Goal: Communication & Community: Answer question/provide support

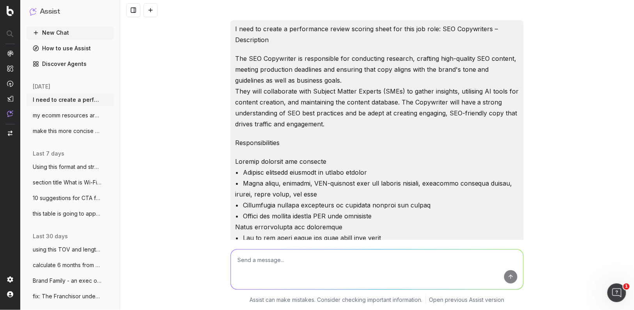
scroll to position [16359, 0]
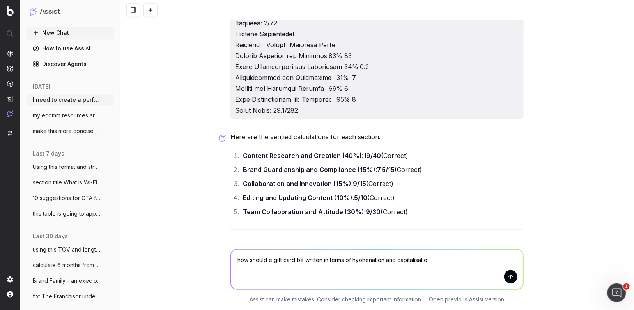
type textarea "how should e gift card be written in terms of hyohenation and capitalisation"
click at [502, 175] on li "Brand Guardianship and Compliance (15%) : 7.5/15 (Correct)" at bounding box center [382, 169] width 283 height 11
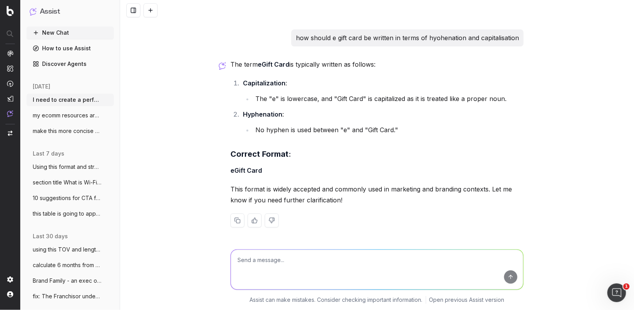
scroll to position [16711, 0]
click at [244, 256] on textarea at bounding box center [377, 270] width 292 height 40
paste textarea "3. Collaboration and Innovation (15%) Criteria Weight Score (1-5) Weighted Scor…"
type textarea "fix this: 3. Collaboration and Innovation (15%) Criteria Weight Score (1-5) Wei…"
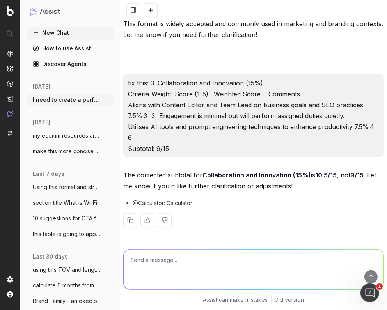
scroll to position [17828, 0]
click at [148, 260] on textarea "check the weighted scores for this" at bounding box center [254, 270] width 260 height 40
type textarea "check each the weighted scores for this"
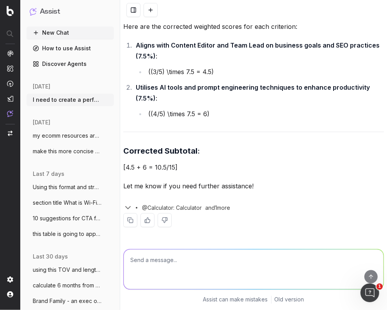
scroll to position [17990, 0]
click at [232, 265] on textarea at bounding box center [254, 270] width 260 height 40
type textarea "so the weighting for the first one should be 4.5?"
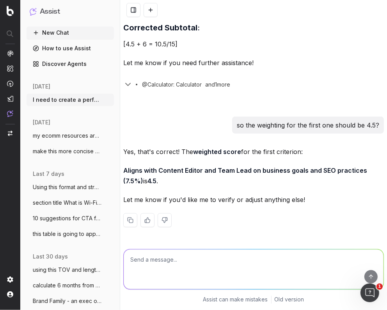
scroll to position [18221, 0]
paste textarea "SEO Copywriter Performance Review Scoring Sheet Scoring Guidelines Score Descri…"
type textarea "ok now check the overall maths: SEO Copywriter Performance Review Scoring Sheet…"
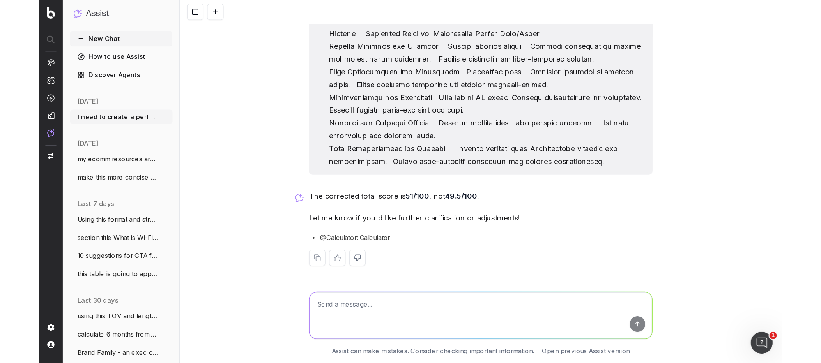
scroll to position [17702, 0]
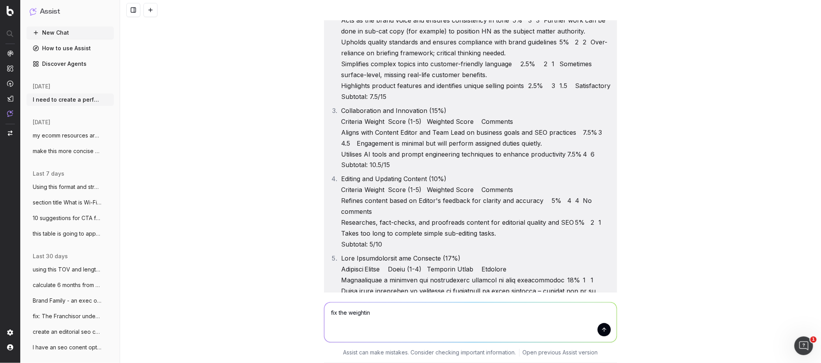
type textarea "fix the weighting"
click at [352, 310] on textarea at bounding box center [470, 323] width 292 height 40
paste textarea "1. Content Research and Creation (40%) Criteria Weight Score (1-5) Weighted Sco…"
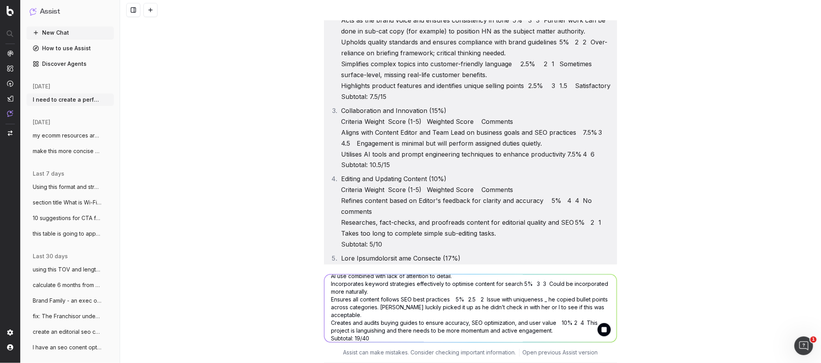
type textarea "fix the weighting: 1. Content Research and Creation (40%) Criteria Weight Score…"
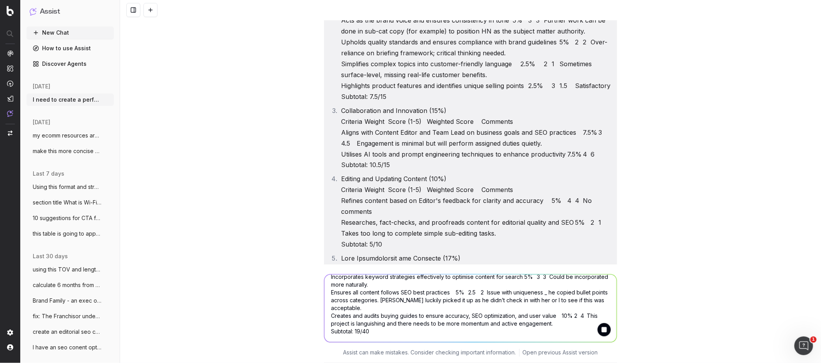
click at [421, 310] on textarea "fix the weighting: 1. Content Research and Creation (40%) Criteria Weight Score…" at bounding box center [470, 309] width 292 height 68
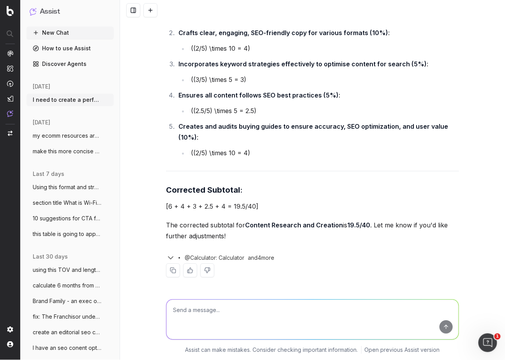
scroll to position [18836, 0]
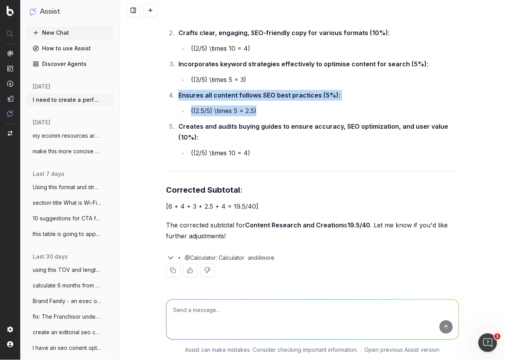
drag, startPoint x: 273, startPoint y: 100, endPoint x: 168, endPoint y: 83, distance: 105.5
click at [176, 90] on li "Ensures all content follows SEO best practices (5%) : ( (2.5/5) \times 5 = 2.5 )" at bounding box center [317, 103] width 283 height 27
copy li "Ensures all content follows SEO best practices (5%) : ( (2.5/5) \times 5 = 2.5 )"
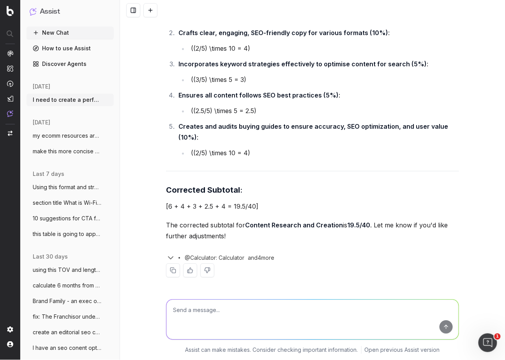
click at [209, 310] on textarea at bounding box center [312, 319] width 292 height 40
paste textarea "Ensures all content follows SEO best practices (5%): ( (2.5/5) \times 5 = 2.5 )"
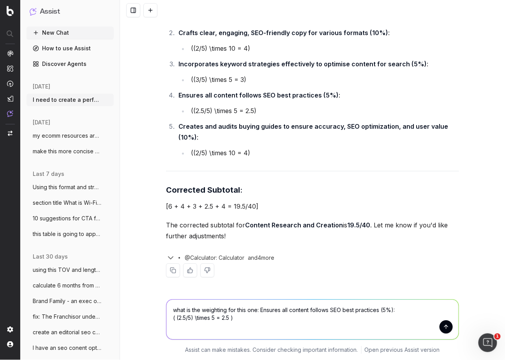
type textarea "what is the weighting for this one: Ensures all content follows SEO best practi…"
click at [450, 310] on button "submit" at bounding box center [446, 326] width 13 height 13
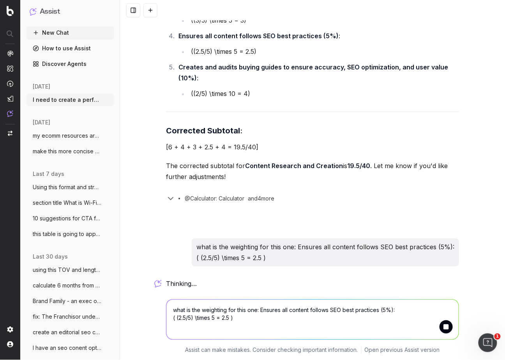
scroll to position [18906, 0]
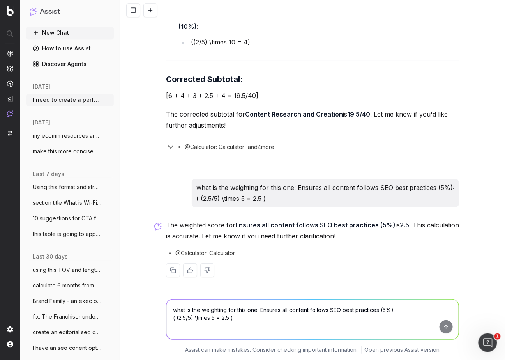
click at [188, 310] on textarea "what is the weighting for this one: Ensures all content follows SEO best practi…" at bounding box center [312, 319] width 292 height 40
paste textarea "SEO Copywriter Performance Review Scoring Sheet Scoring Guidelines Score Descri…"
type textarea "fix ovrall score and weighting: SEO Copywriter Performance Review Scoring Sheet…"
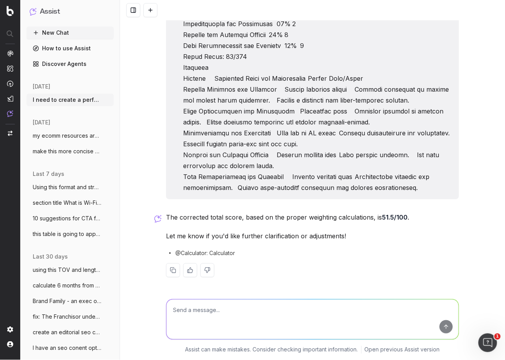
scroll to position [19848, 0]
click at [69, 151] on span "make this more concise and clear: Hi Mar" at bounding box center [67, 151] width 69 height 8
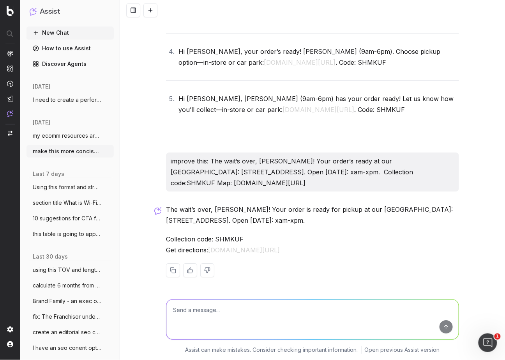
scroll to position [13189, 0]
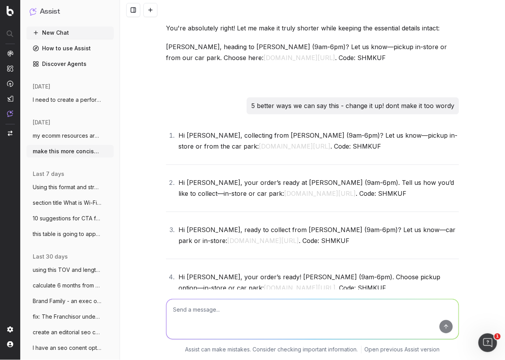
click at [188, 310] on textarea at bounding box center [312, 319] width 292 height 40
paste textarea "Thanks for letting us know you are on your way [PERSON_NAME]. Park in the carpa…"
type textarea "make this more concise clear and customer facing: Thanks for letting us know yo…"
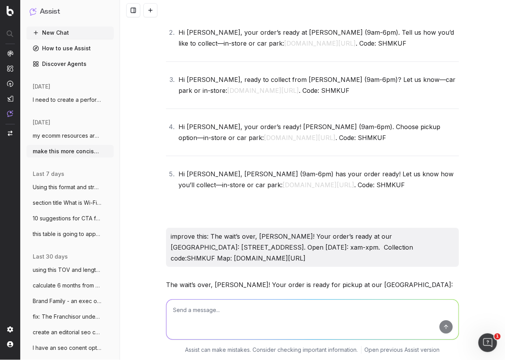
scroll to position [13356, 0]
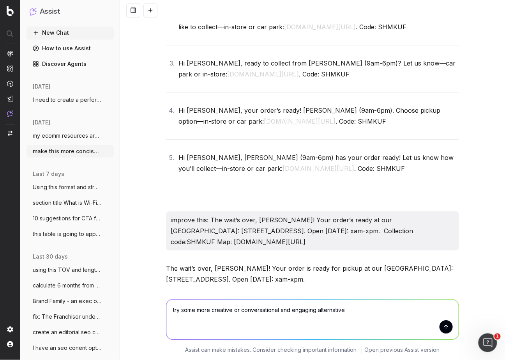
type textarea "try some more creative or conversational and engaging alternatives"
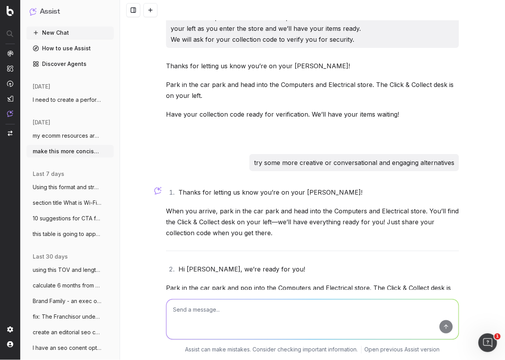
scroll to position [13716, 0]
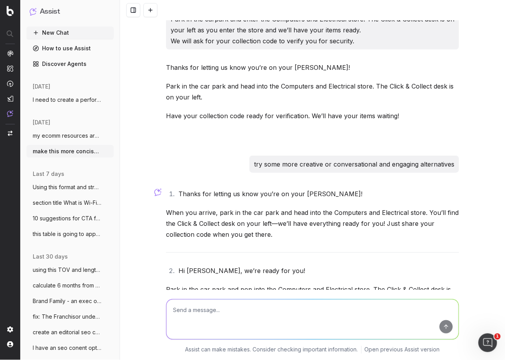
drag, startPoint x: 424, startPoint y: 203, endPoint x: 399, endPoint y: 219, distance: 29.4
drag, startPoint x: 386, startPoint y: 210, endPoint x: 176, endPoint y: 178, distance: 212.2
click at [178, 185] on div "Thanks for letting us know you’re on your [PERSON_NAME]! When you arrive, park …" at bounding box center [312, 361] width 293 height 352
copy div "Hi [PERSON_NAME], we’re all set for your arrival! Park in the car park and come…"
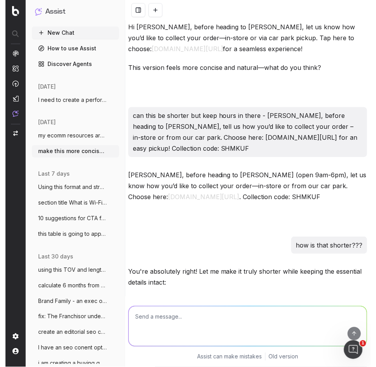
scroll to position [13720, 0]
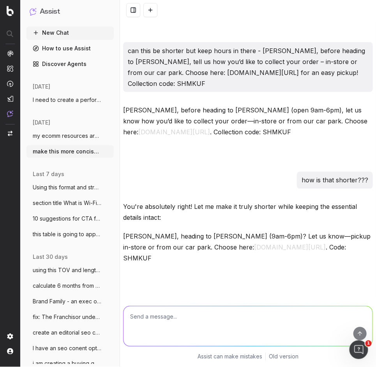
click at [129, 10] on button at bounding box center [133, 10] width 14 height 14
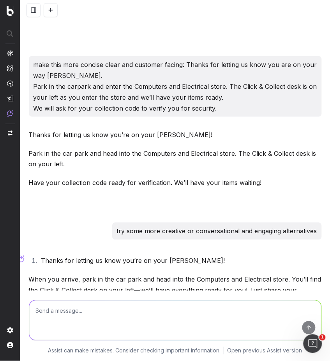
scroll to position [13736, 0]
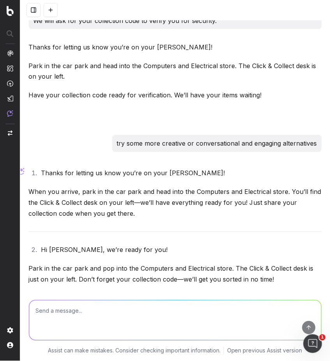
drag, startPoint x: 55, startPoint y: 319, endPoint x: 52, endPoint y: 317, distance: 4.2
click at [54, 310] on textarea at bounding box center [175, 321] width 292 height 40
type textarea "great make th intro punchy but a little shorter - 8 suggestions"
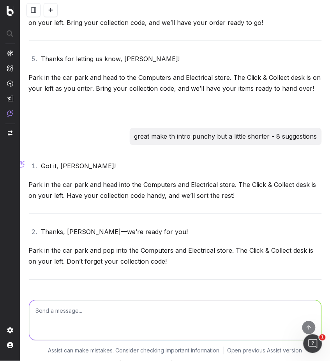
scroll to position [14155, 0]
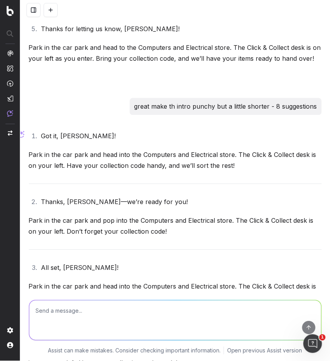
click at [41, 310] on textarea at bounding box center [175, 321] width 292 height 40
paste textarea "See you soon, [PERSON_NAME]! On arrival, park in an allocated Click & Collect s…"
type textarea "can this be any shorter without losing messaging: See you soon, [PERSON_NAME]! …"
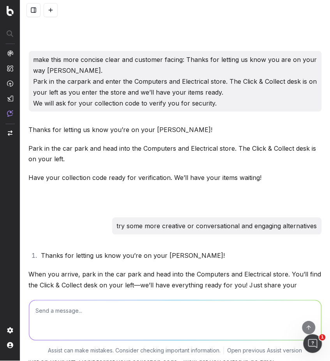
scroll to position [13642, 0]
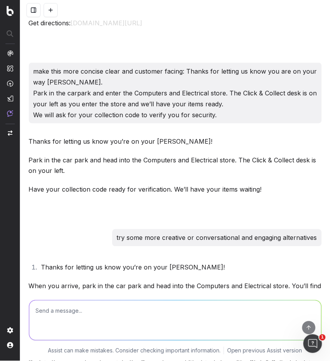
click at [44, 310] on textarea at bounding box center [175, 321] width 292 height 40
paste textarea "See you soon, [PERSON_NAME]! Simply head to the Click & Collect counter and pre…"
type textarea "make this more customer facing/friendly/best practice bt stillconcise: See you …"
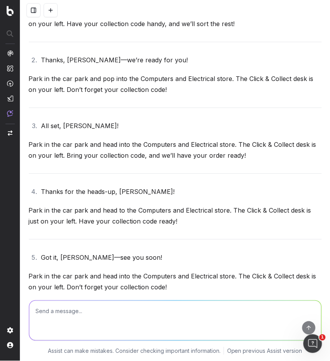
scroll to position [14543, 0]
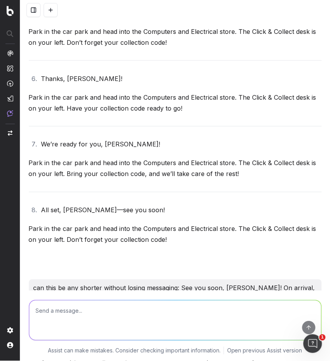
paste textarea "See you soon, [PERSON_NAME]! Just head to the Click & Collect counter, show you…"
type textarea "See you soon, [PERSON_NAME]! Just head to the Click & Collect counter, show you…"
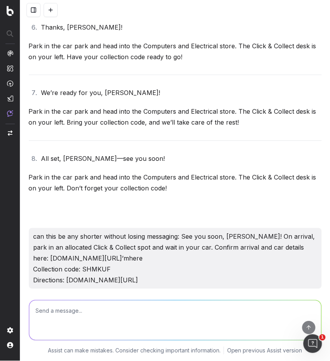
scroll to position [14627, 0]
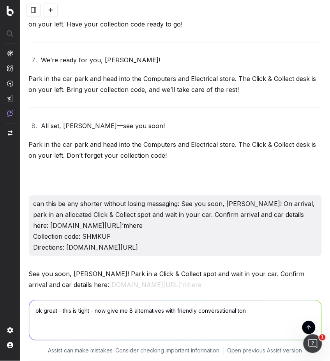
type textarea "ok great - this is tight - now give me 8 alternatives with friendly conversatio…"
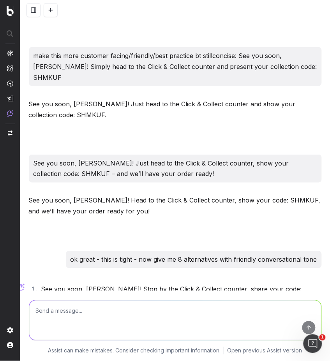
scroll to position [14920, 0]
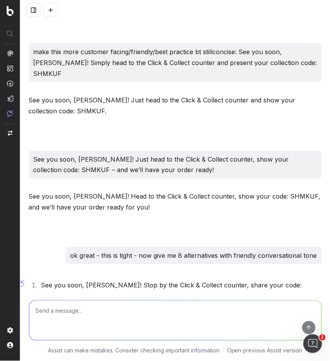
click at [40, 310] on textarea at bounding box center [175, 321] width 292 height 40
type textarea "10 alternatives to see you soon, [PERSON_NAME]"
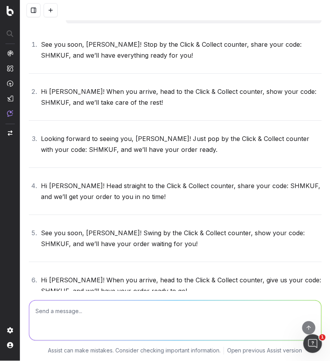
scroll to position [15198, 0]
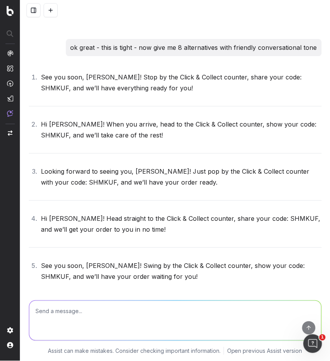
scroll to position [15117, 0]
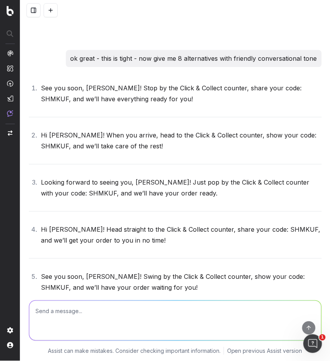
drag, startPoint x: 157, startPoint y: 145, endPoint x: 144, endPoint y: 144, distance: 12.9
copy li "ay!"
click at [95, 310] on textarea at bounding box center [175, 321] width 292 height 40
type textarea "ok 10 more alternatives for the whhole message"
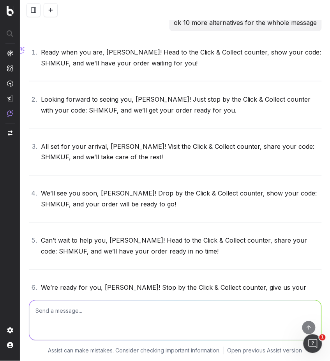
scroll to position [15783, 0]
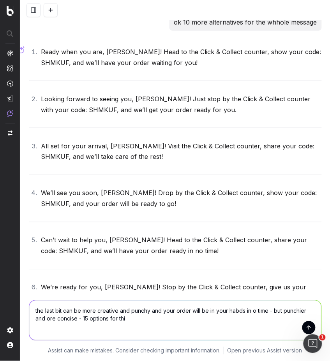
type textarea "the last bit can be more creative and punchy and your order will be in your hab…"
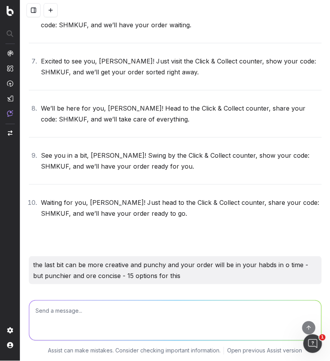
scroll to position [16072, 0]
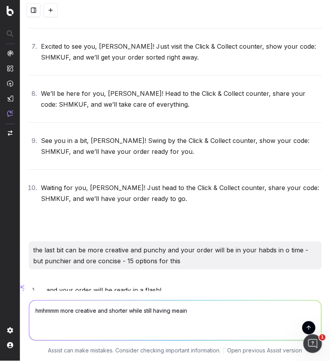
type textarea "hmhmmm more creative and shorter while still having meaing"
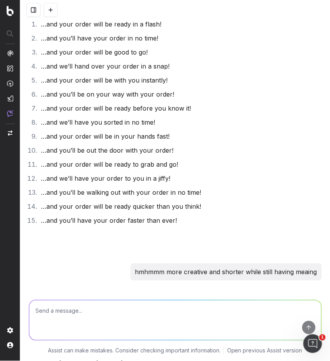
scroll to position [16349, 0]
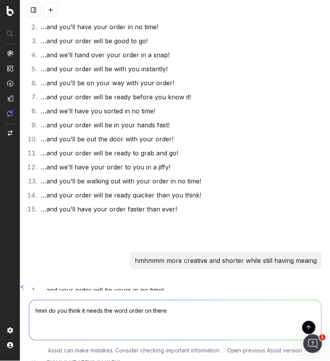
type textarea "hmm do you think it needs the word order on there?"
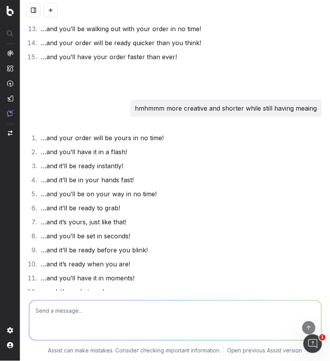
scroll to position [16503, 0]
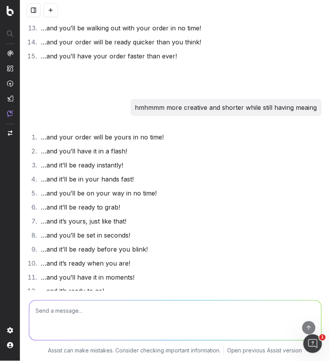
click at [74, 310] on textarea at bounding box center [175, 321] width 292 height 40
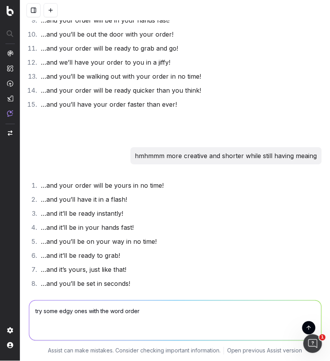
scroll to position [16446, 0]
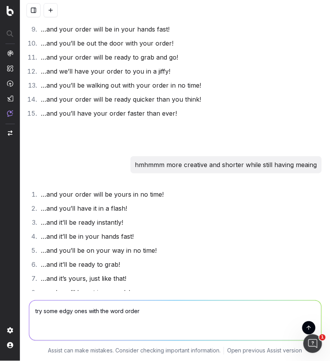
click at [72, 310] on textarea "try some edgy ones with the word order" at bounding box center [175, 321] width 292 height 40
type textarea "try some edgy unique ones with the word order"
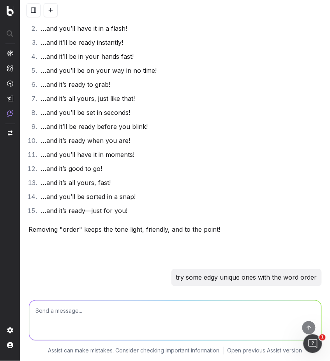
scroll to position [16958, 0]
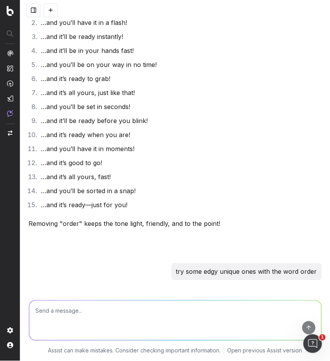
click at [53, 310] on textarea at bounding box center [175, 321] width 292 height 40
type textarea "i dont like these i dont like order's"
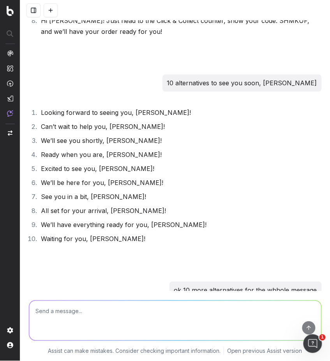
scroll to position [15513, 0]
